Goal: Obtain resource: Obtain resource

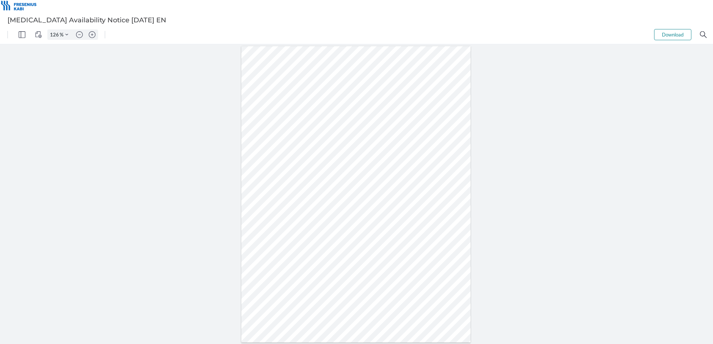
type input "151"
